Goal: Check status

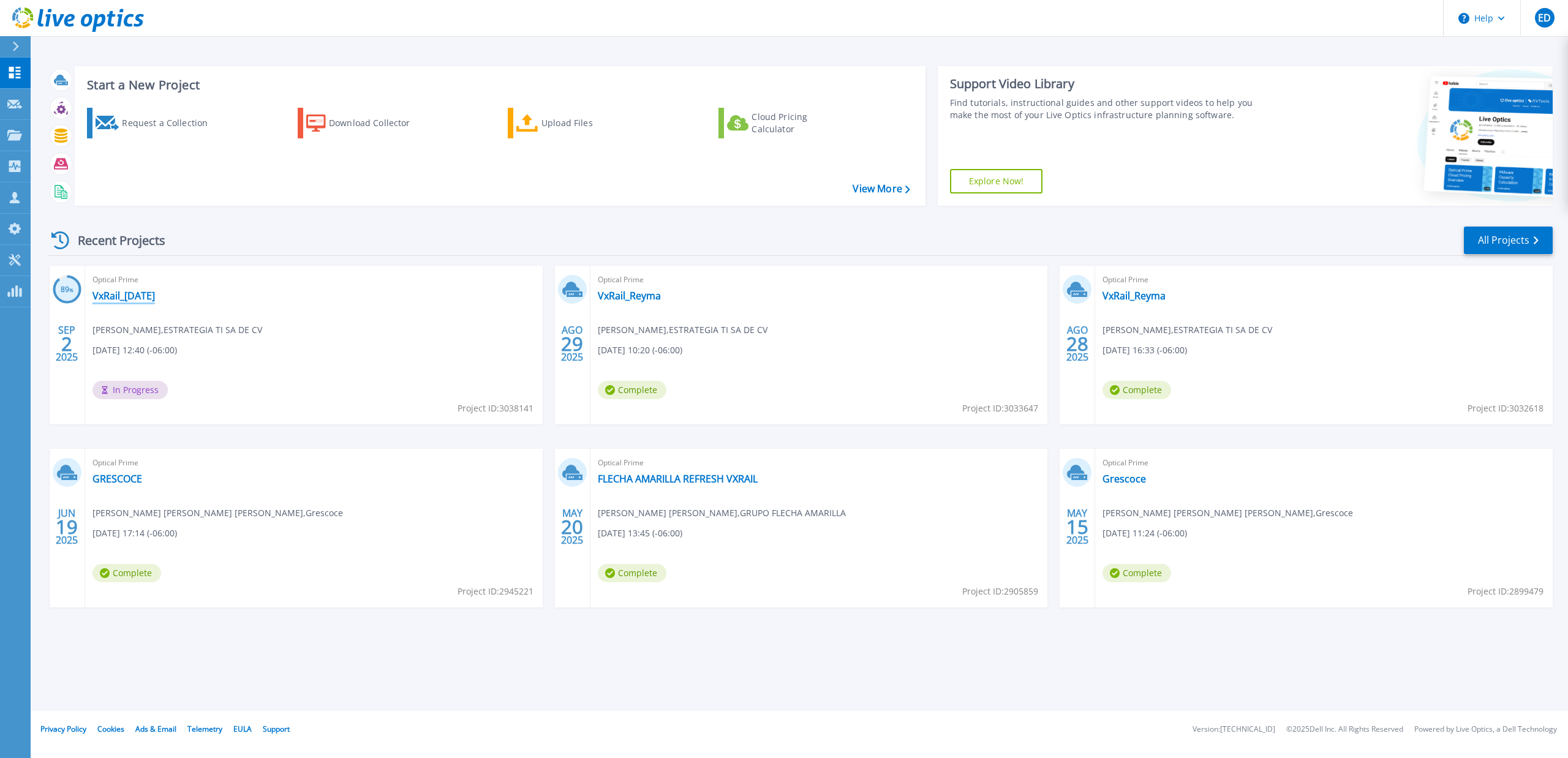
click at [131, 290] on link "VxRail_[DATE]" at bounding box center [124, 296] width 63 height 12
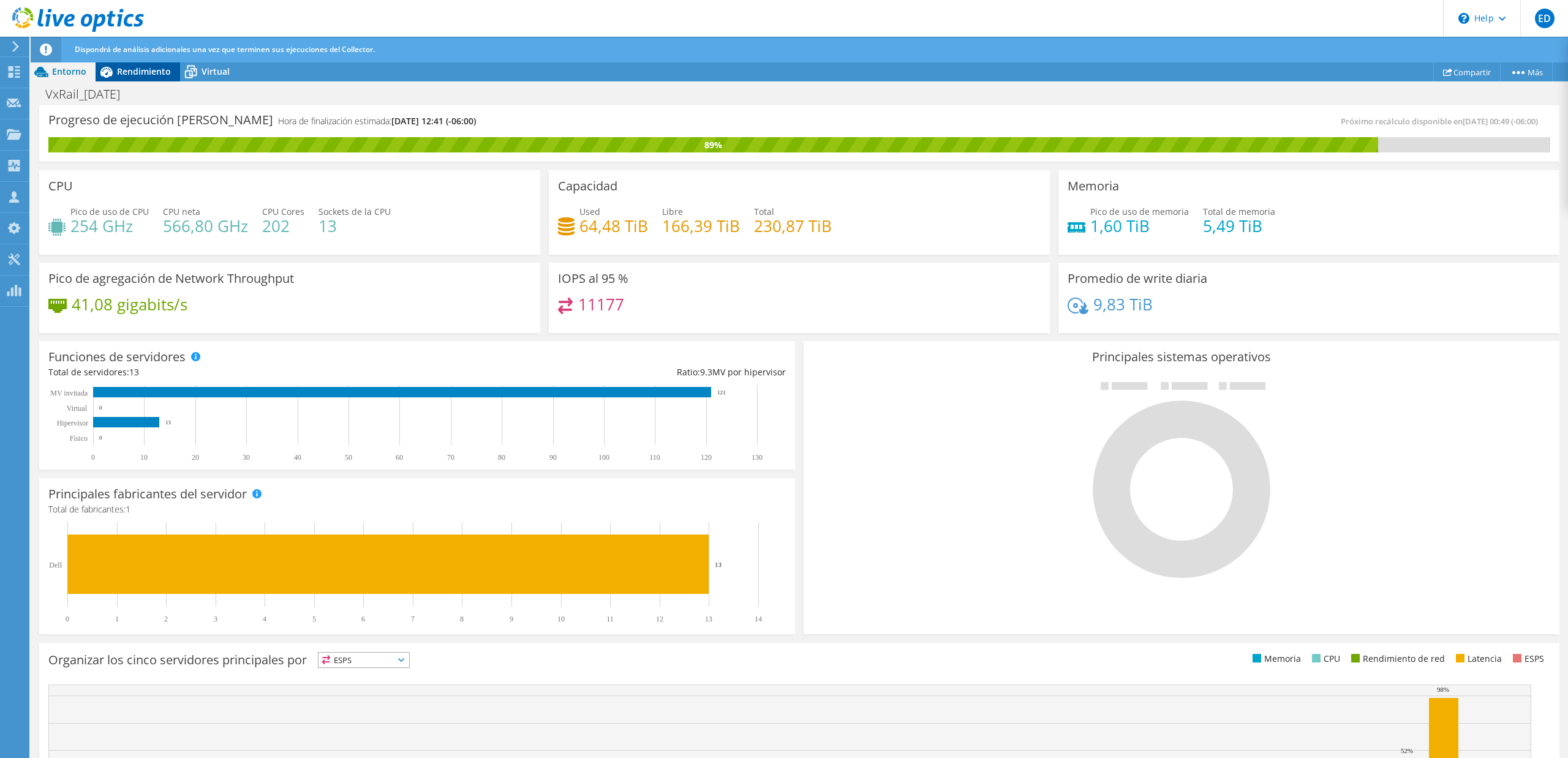
click at [113, 70] on icon at bounding box center [106, 71] width 22 height 22
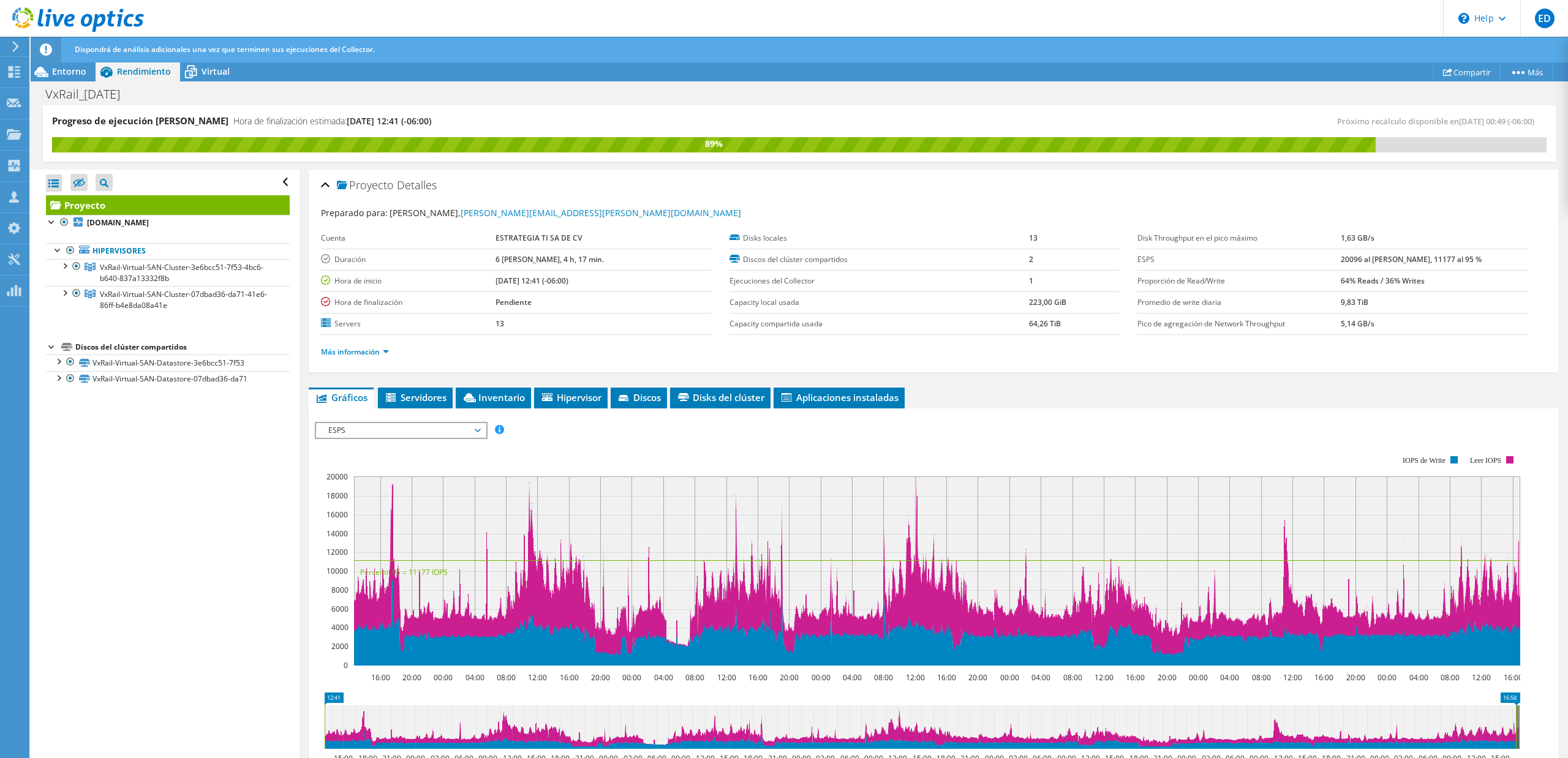
click at [590, 261] on td "6 [PERSON_NAME], 4 h, 17 min." at bounding box center [603, 259] width 216 height 22
click at [53, 67] on span "Entorno" at bounding box center [69, 70] width 34 height 11
